Goal: Task Accomplishment & Management: Use online tool/utility

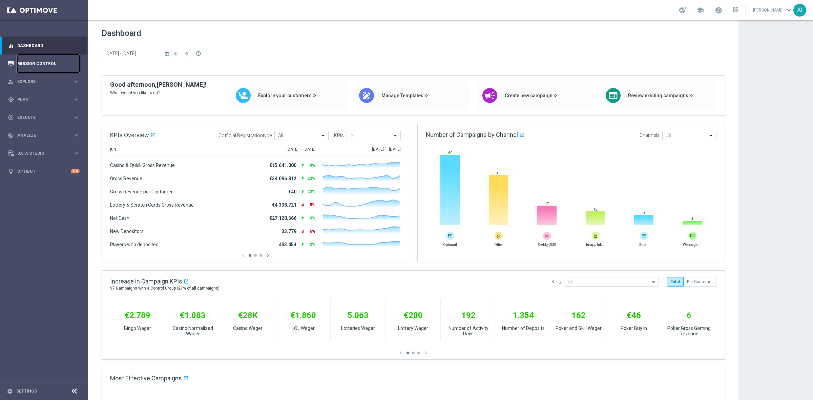
click at [48, 68] on link "Mission Control" at bounding box center [48, 64] width 62 height 18
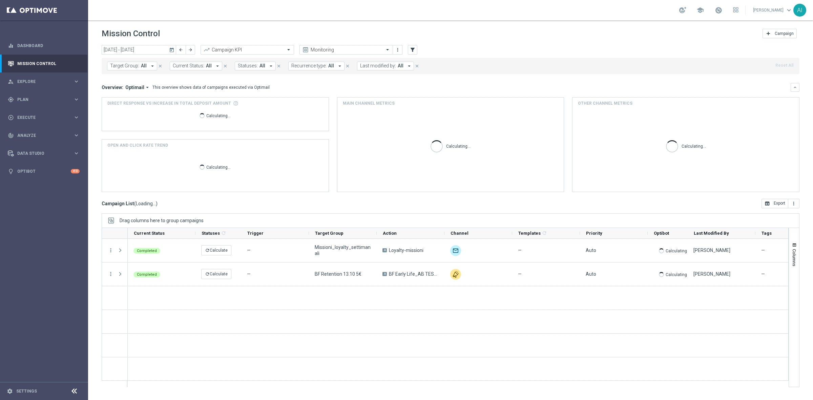
click at [170, 47] on icon "today" at bounding box center [172, 50] width 6 height 6
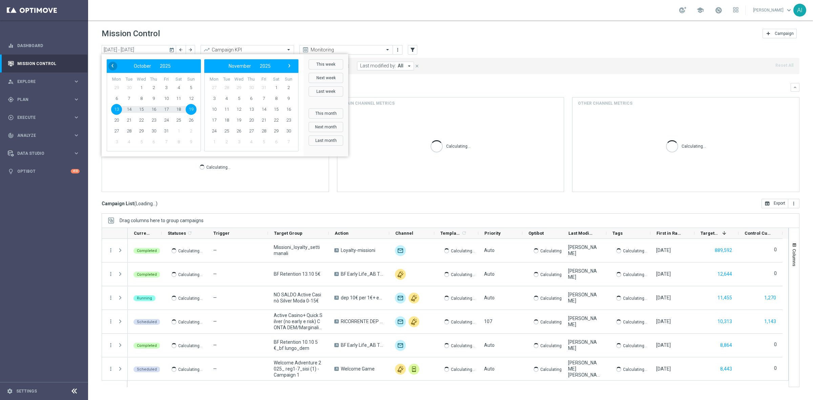
click at [109, 63] on span "‹" at bounding box center [112, 65] width 9 height 9
click at [110, 65] on span "‹" at bounding box center [112, 65] width 9 height 9
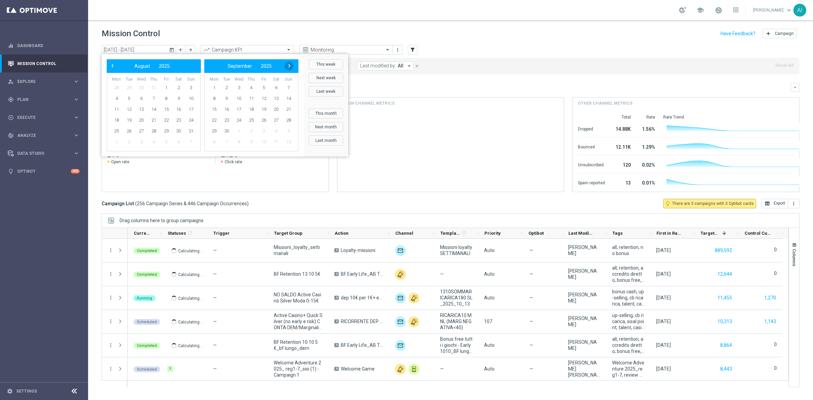
click at [288, 65] on span "›" at bounding box center [289, 65] width 9 height 9
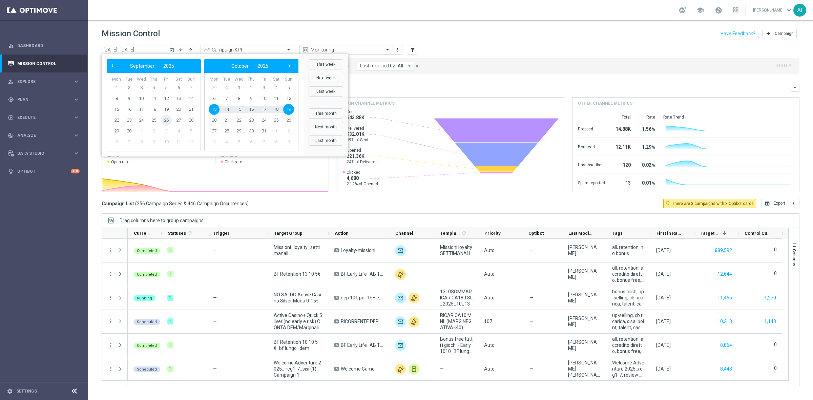
click at [170, 120] on span "26" at bounding box center [166, 120] width 11 height 11
click at [239, 86] on span "1" at bounding box center [238, 87] width 11 height 11
type input "26 Sep 2025 - 01 Oct 2025"
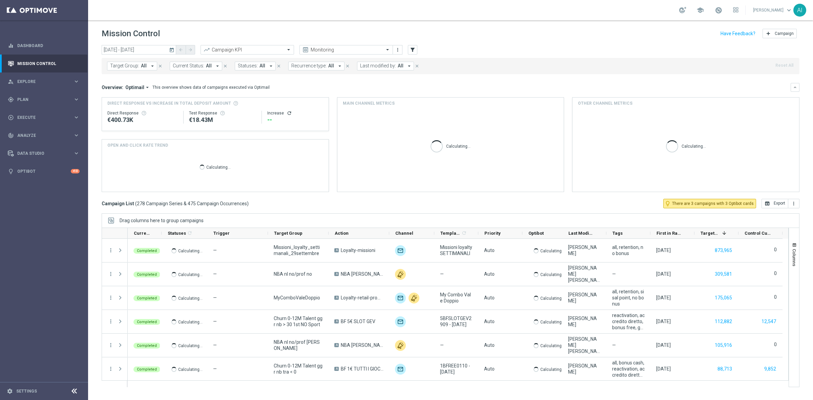
click at [401, 66] on button "Last modified by: All arrow_drop_down" at bounding box center [385, 66] width 57 height 9
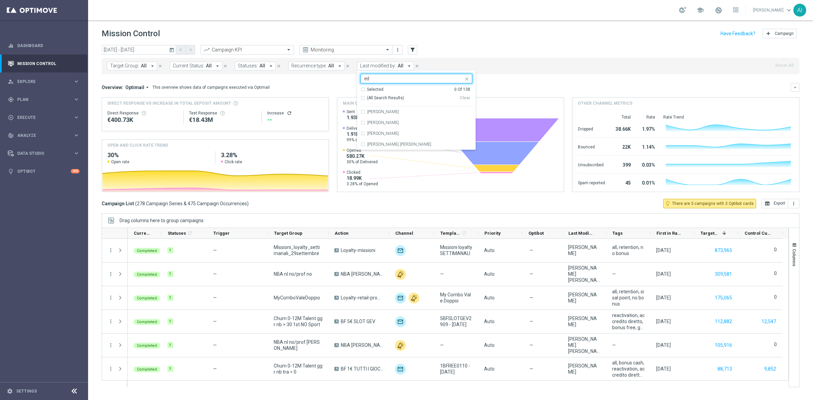
type input "e"
click at [481, 50] on div "today 26 Sep 2025 - 01 Oct 2025 arrow_back arrow_forward Campaign KPI trending_…" at bounding box center [451, 50] width 698 height 10
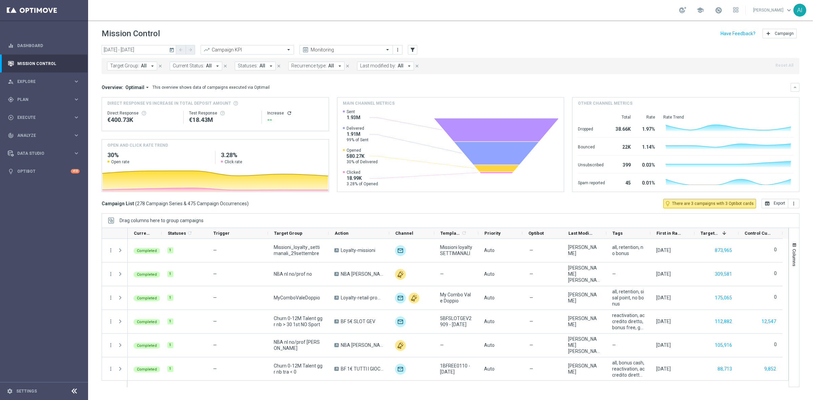
click at [409, 67] on icon "arrow_drop_down" at bounding box center [409, 66] width 6 height 6
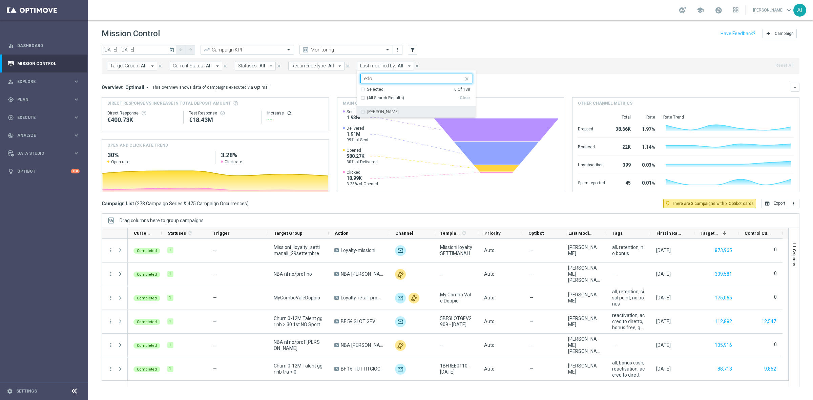
click at [411, 114] on div "Edoardo Ellena" at bounding box center [417, 111] width 112 height 11
type input "edo"
click at [528, 73] on div "Target Group: All arrow_drop_down close Current Status: All arrow_drop_down clo…" at bounding box center [451, 66] width 698 height 16
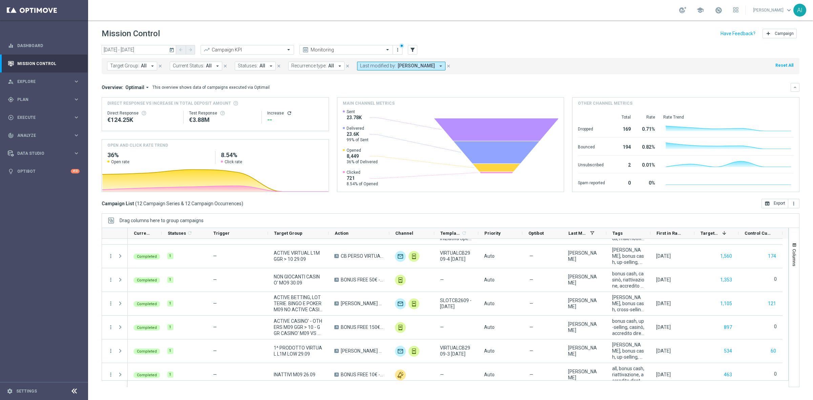
scroll to position [143, 0]
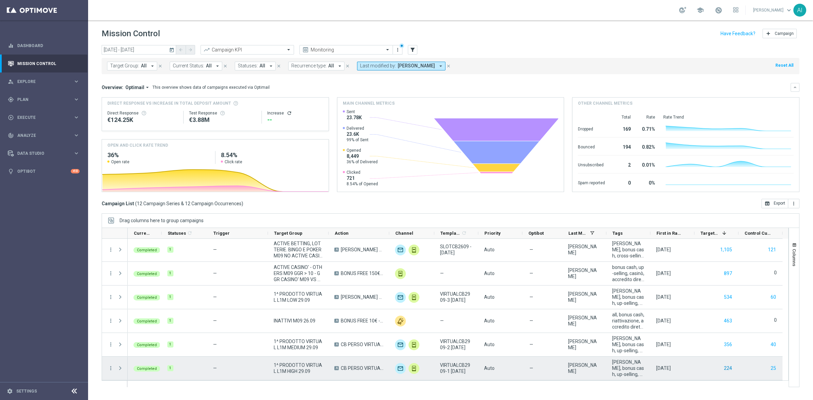
click at [728, 366] on button "224" at bounding box center [727, 368] width 9 height 8
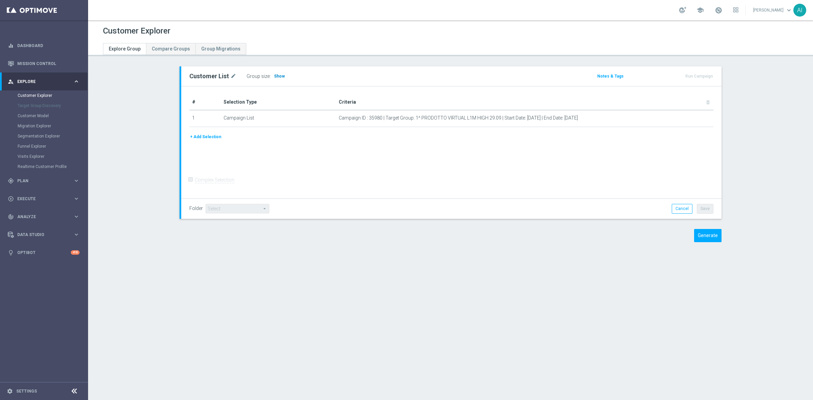
click at [275, 78] on span "Show" at bounding box center [279, 76] width 11 height 5
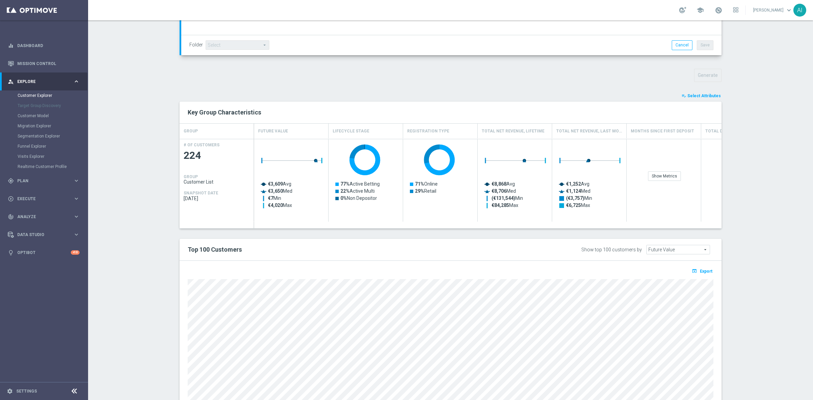
scroll to position [212, 0]
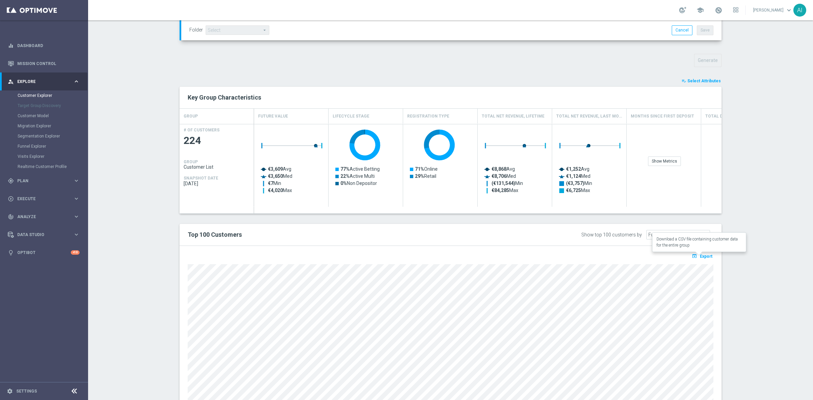
click at [705, 257] on span "Export" at bounding box center [706, 256] width 13 height 5
click at [700, 255] on span "Export" at bounding box center [706, 256] width 13 height 5
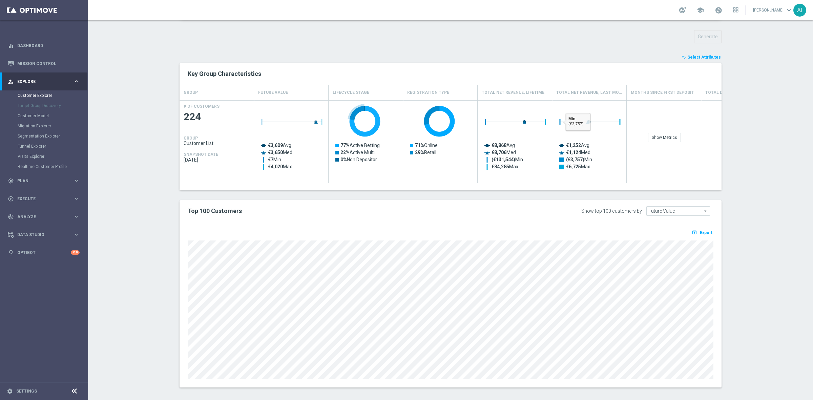
scroll to position [241, 0]
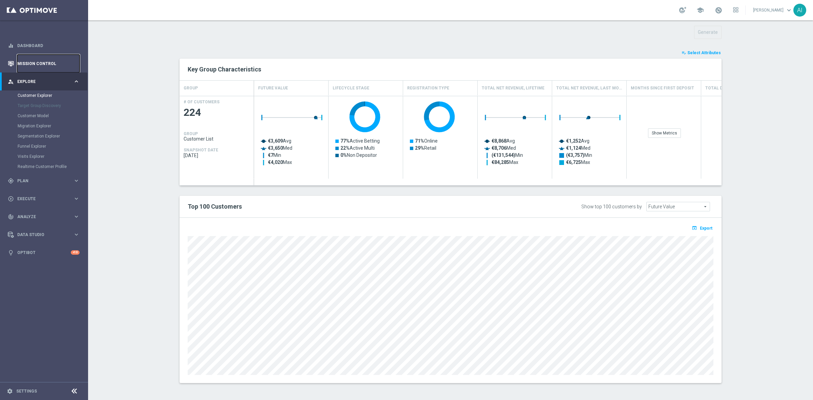
click at [43, 63] on link "Mission Control" at bounding box center [48, 64] width 62 height 18
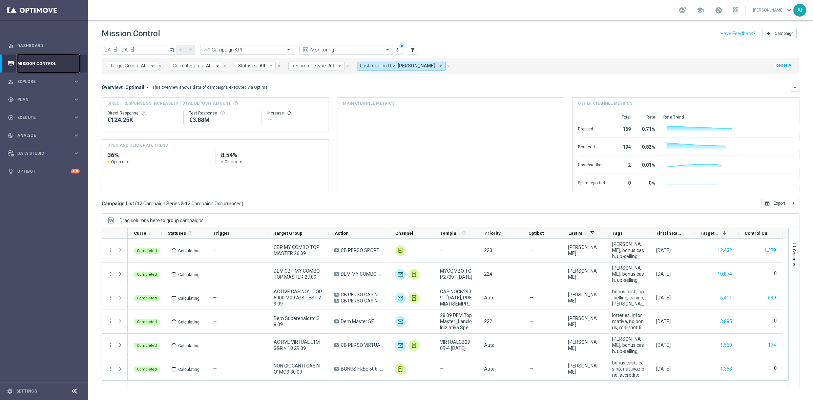
scroll to position [143, 0]
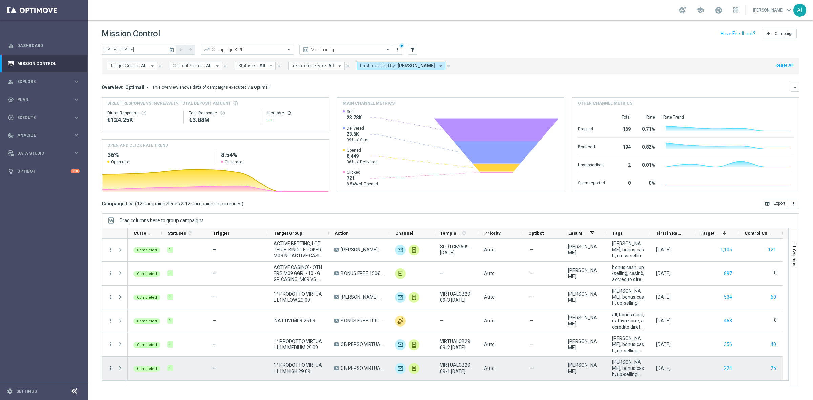
click at [110, 369] on icon "more_vert" at bounding box center [111, 368] width 6 height 6
click at [156, 328] on span "Go to Campaign Analysis" at bounding box center [148, 326] width 48 height 5
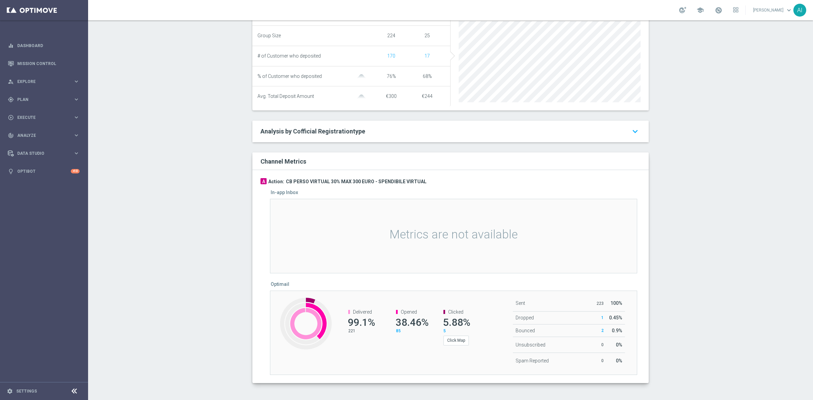
scroll to position [77, 0]
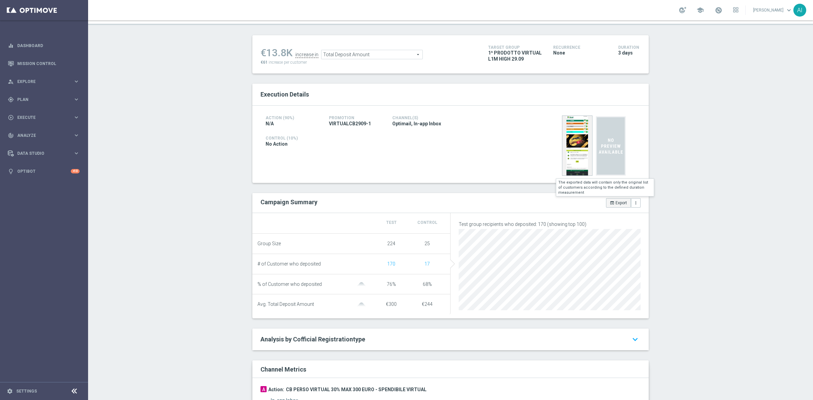
click at [617, 201] on button "open_in_browser Export" at bounding box center [618, 202] width 25 height 9
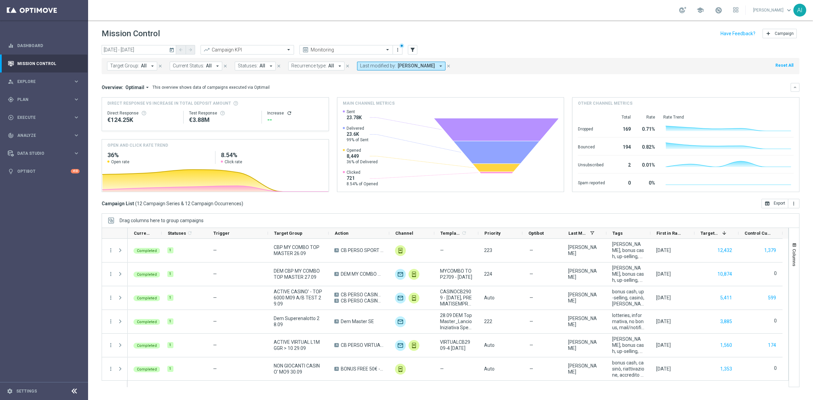
scroll to position [143, 0]
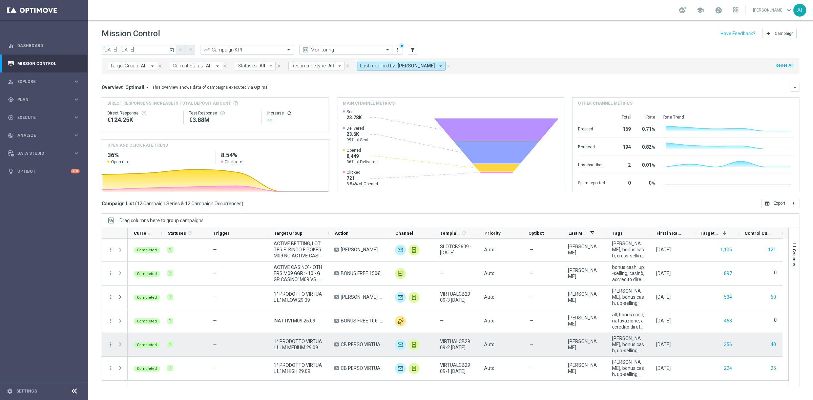
click at [112, 346] on icon "more_vert" at bounding box center [111, 345] width 6 height 6
click at [146, 302] on span "Go to Campaign Analysis" at bounding box center [148, 302] width 48 height 5
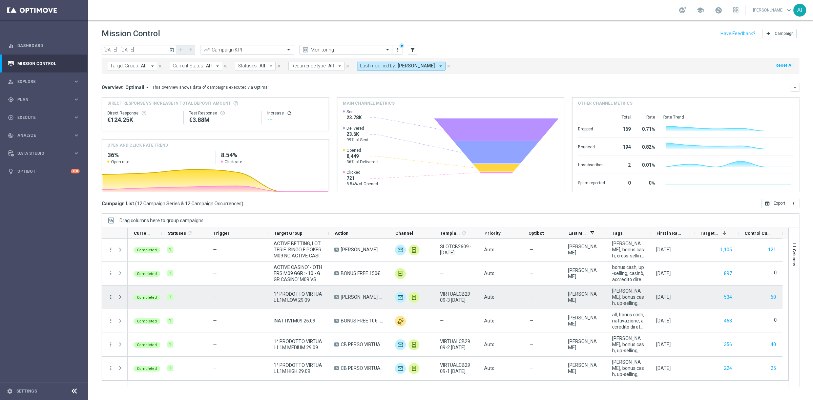
click at [110, 296] on icon "more_vert" at bounding box center [111, 297] width 6 height 6
click at [135, 340] on span "Go to Campaign Analysis" at bounding box center [148, 339] width 48 height 5
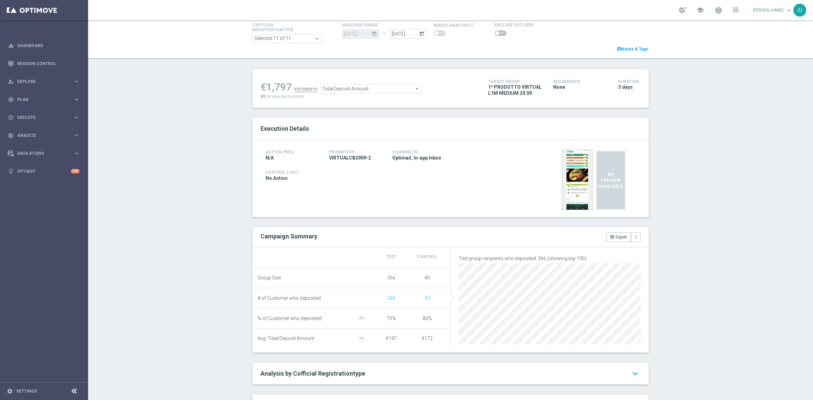
scroll to position [85, 0]
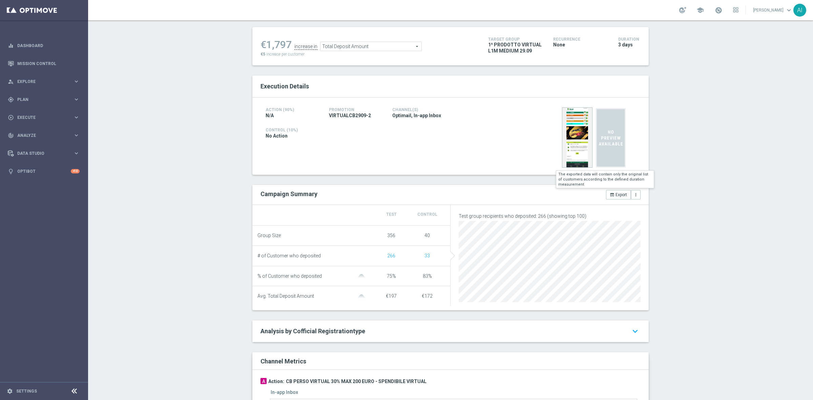
click at [610, 194] on icon "open_in_browser" at bounding box center [612, 194] width 5 height 5
click at [611, 192] on button "open_in_browser Export" at bounding box center [618, 194] width 25 height 9
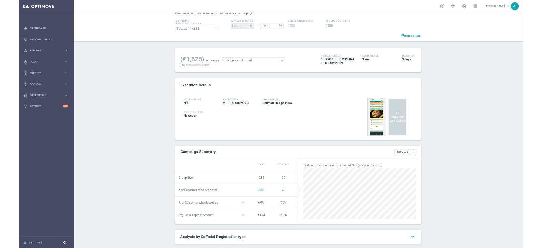
scroll to position [42, 0]
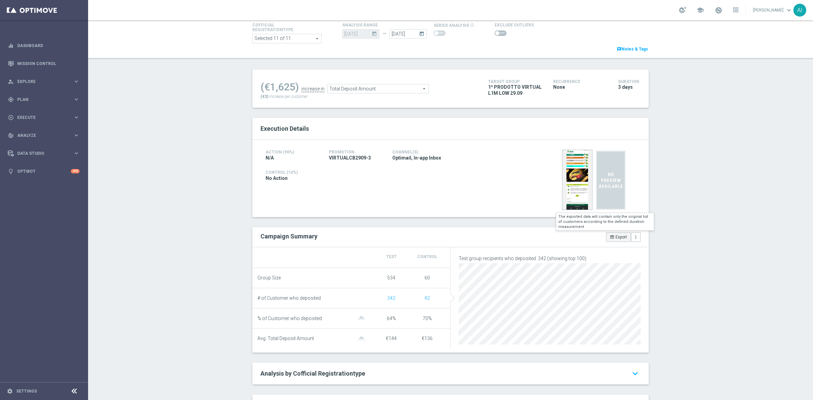
click at [615, 239] on button "open_in_browser Export" at bounding box center [618, 236] width 25 height 9
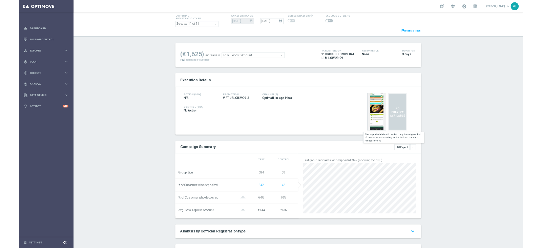
scroll to position [42, 0]
